Goal: Task Accomplishment & Management: Use online tool/utility

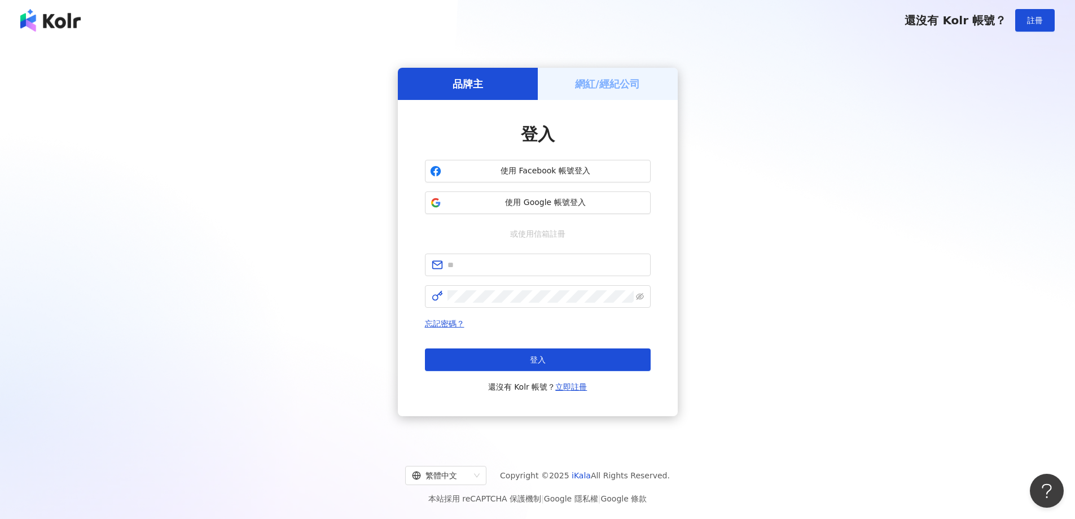
click at [477, 251] on div "登入 使用 Facebook 帳號登入 使用 Google 帳號登入 或使用信箱註冊 忘記密碼？ 登入 還沒有 Kolr 帳號？ 立即註冊" at bounding box center [538, 257] width 226 height 271
click at [471, 265] on input "text" at bounding box center [545, 264] width 196 height 12
type input "**********"
click at [519, 303] on span at bounding box center [538, 296] width 226 height 23
click button "登入" at bounding box center [538, 359] width 226 height 23
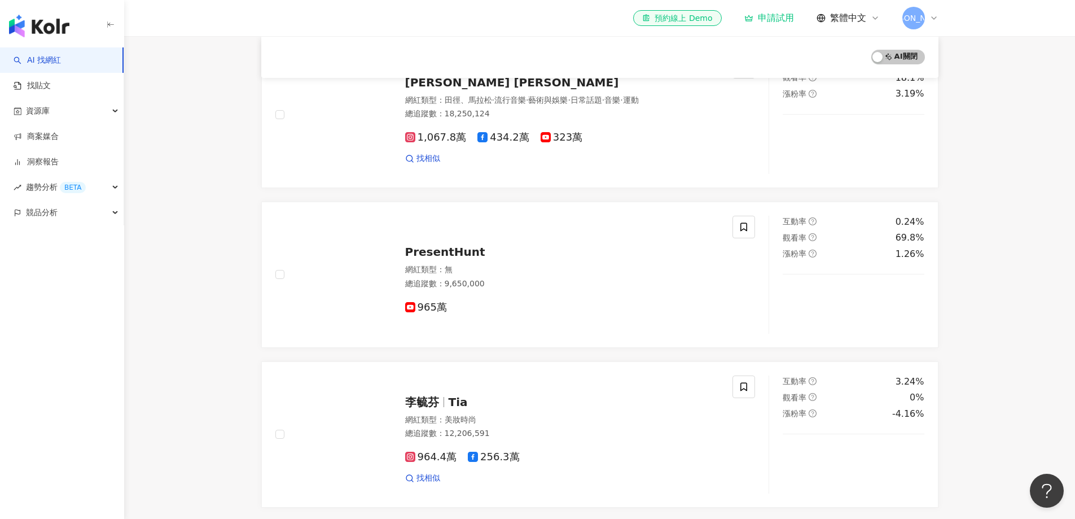
scroll to position [282, 0]
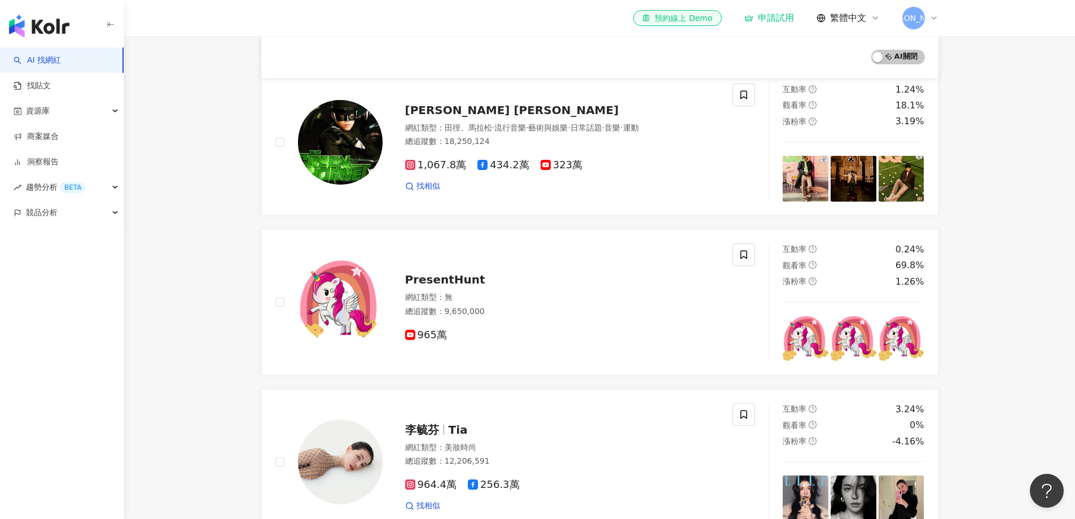
click at [975, 198] on main "不分平台 台灣 搜尋 您可能感興趣： 米萃取神經醯胺 柚子果實神經醯胺 賽洛美 熊果素 類型 性別 追蹤數 互動率 觀看率 合作費用預估 更多篩選 搜尋指引 …" at bounding box center [599, 332] width 951 height 1157
